Goal: Information Seeking & Learning: Learn about a topic

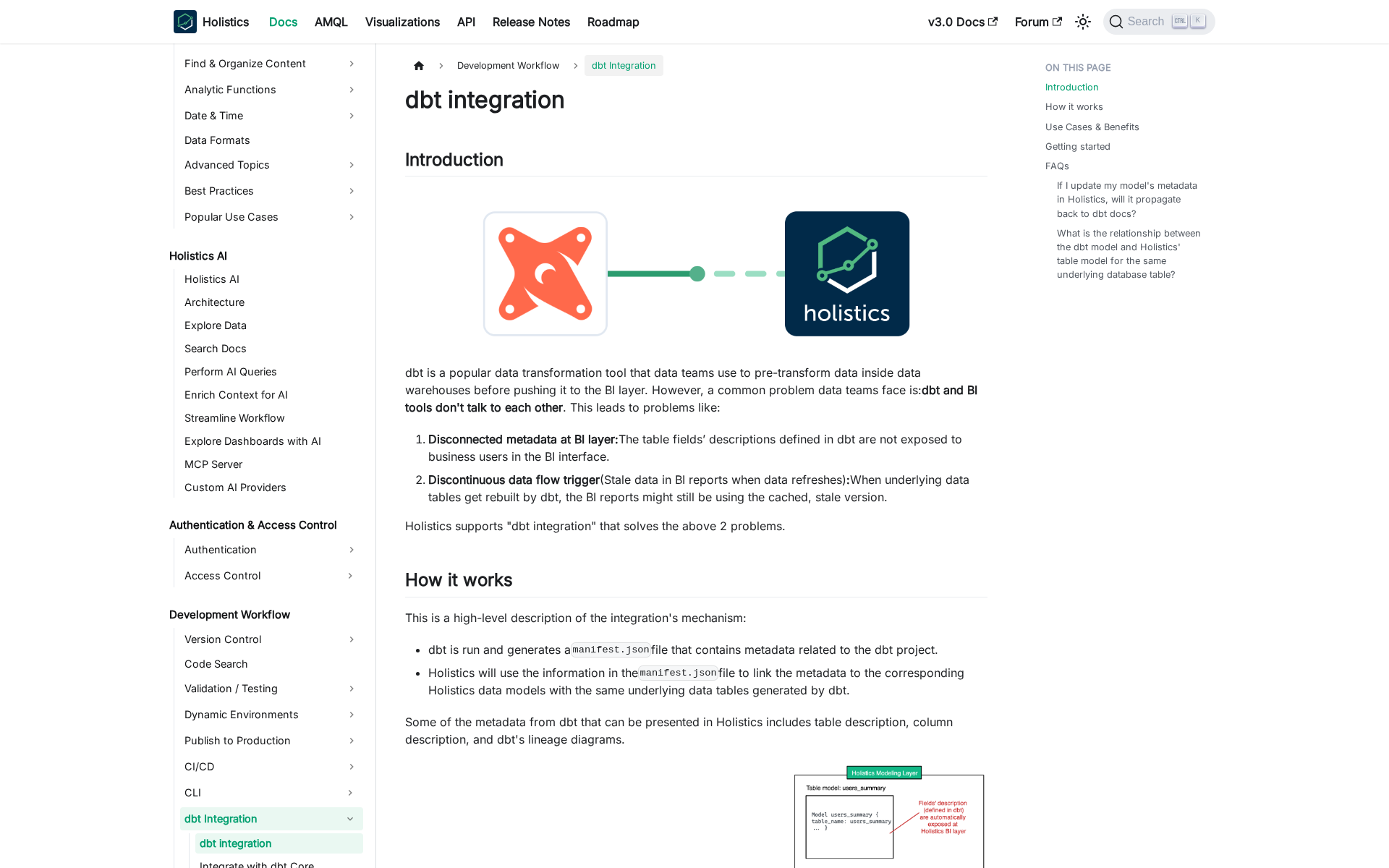
scroll to position [694, 0]
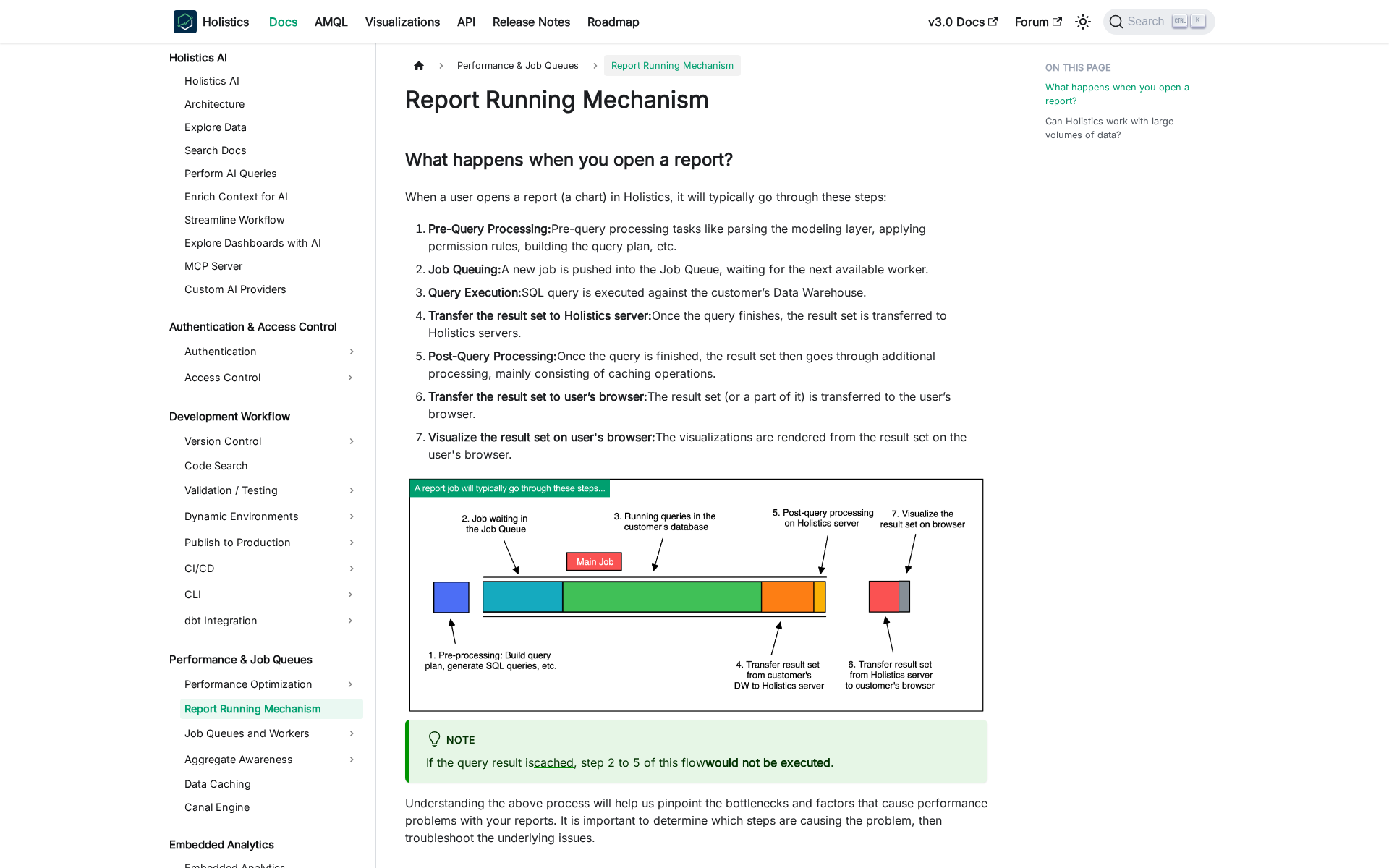
scroll to position [758, 0]
